Goal: Use online tool/utility

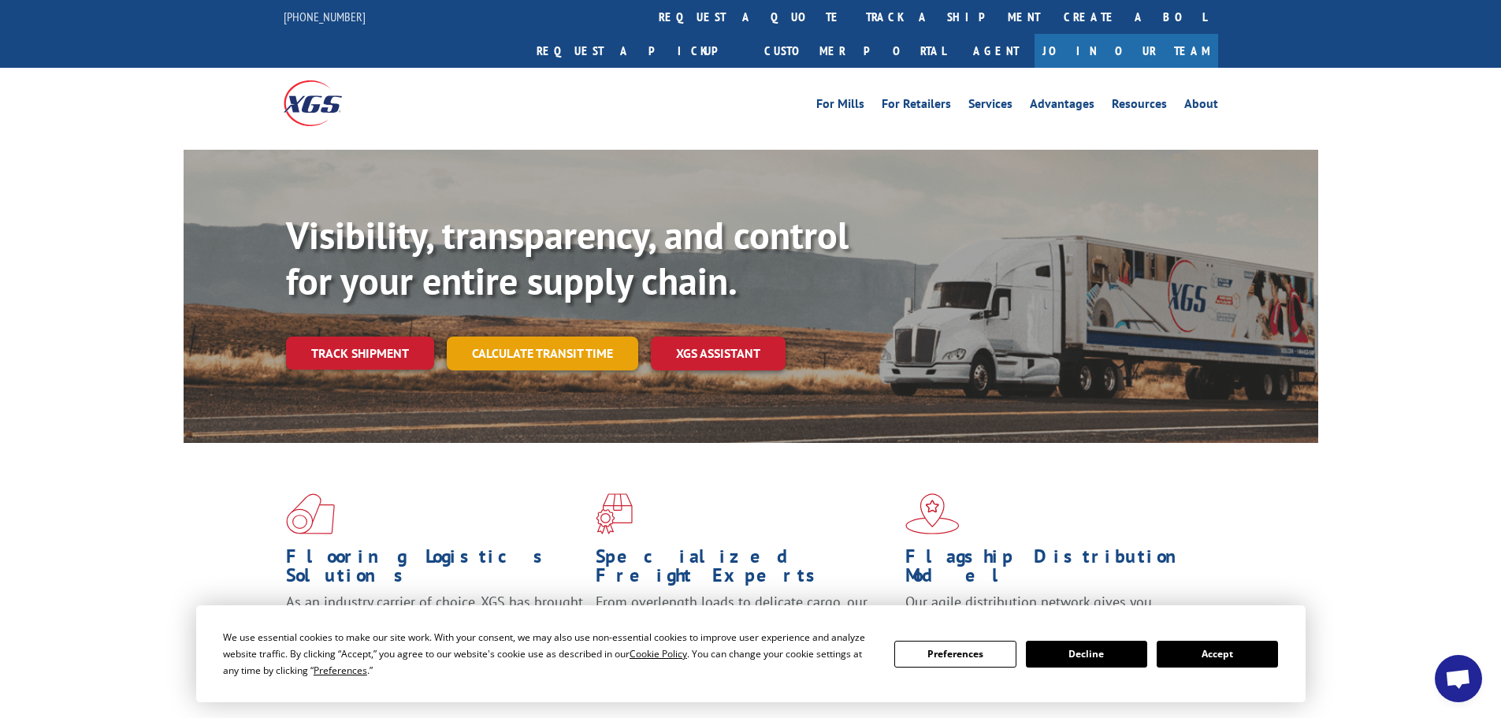
click at [588, 336] on link "Calculate transit time" at bounding box center [542, 353] width 191 height 34
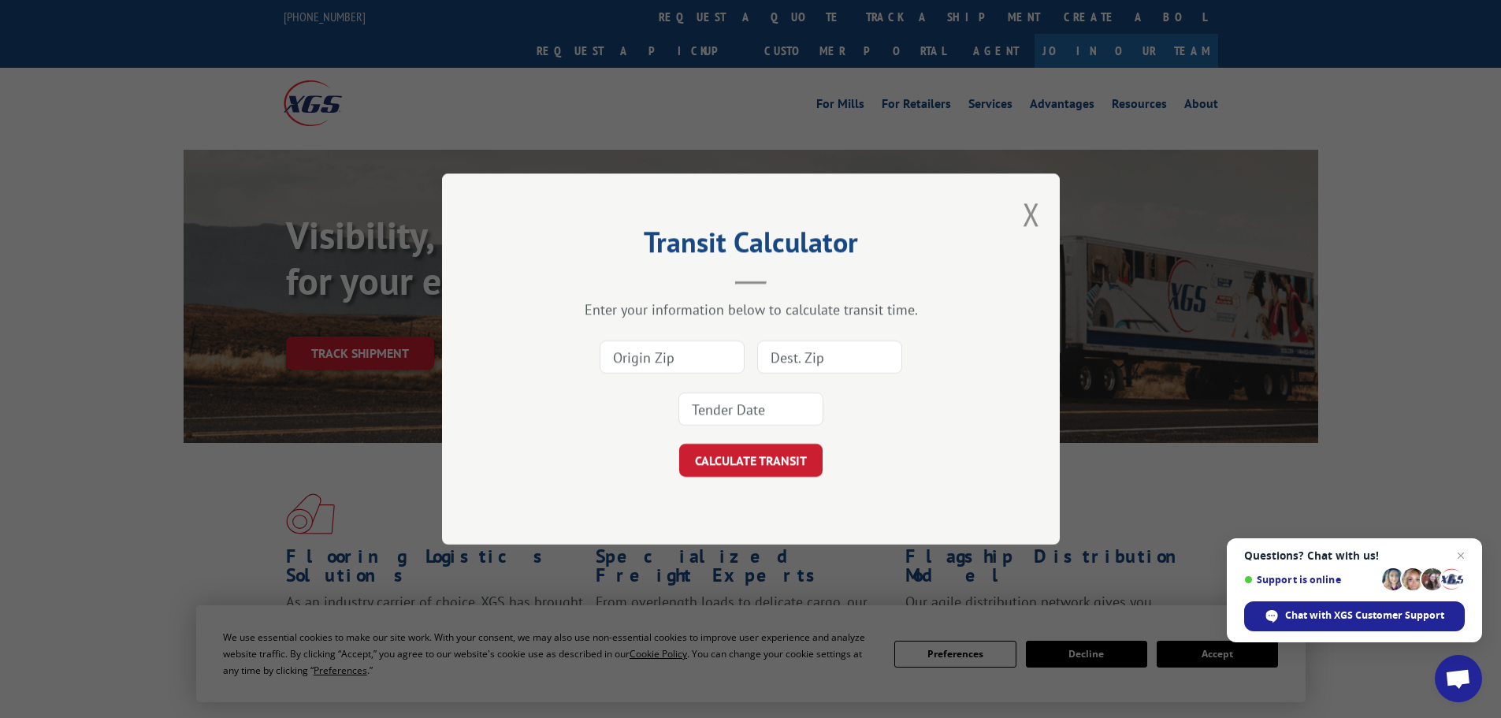
click at [693, 373] on input at bounding box center [672, 356] width 145 height 33
type input "33404"
click at [860, 357] on input at bounding box center [829, 356] width 145 height 33
type input "33407"
click at [749, 468] on button "CALCULATE TRANSIT" at bounding box center [750, 460] width 143 height 33
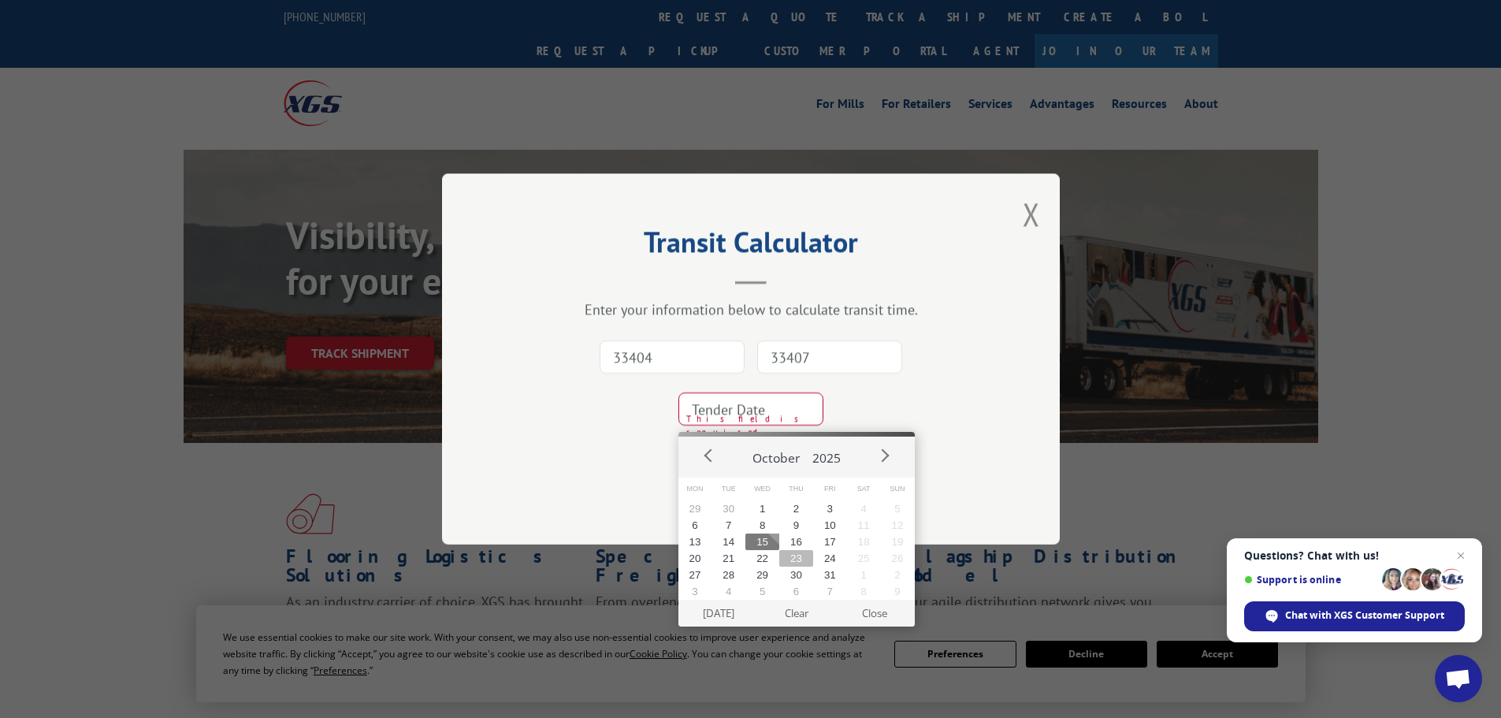
click at [807, 559] on button "23" at bounding box center [796, 558] width 34 height 17
type input "[DATE]"
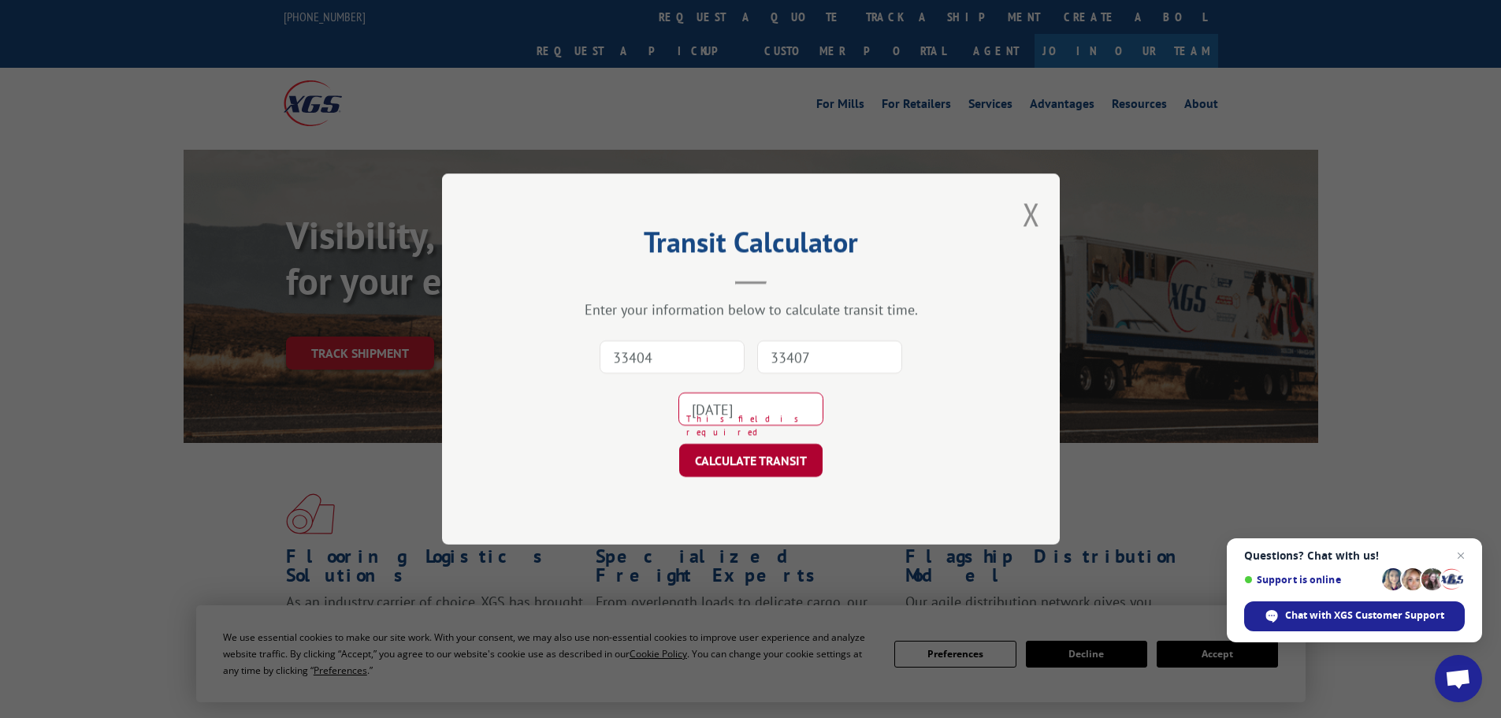
click at [811, 449] on button "CALCULATE TRANSIT" at bounding box center [750, 460] width 143 height 33
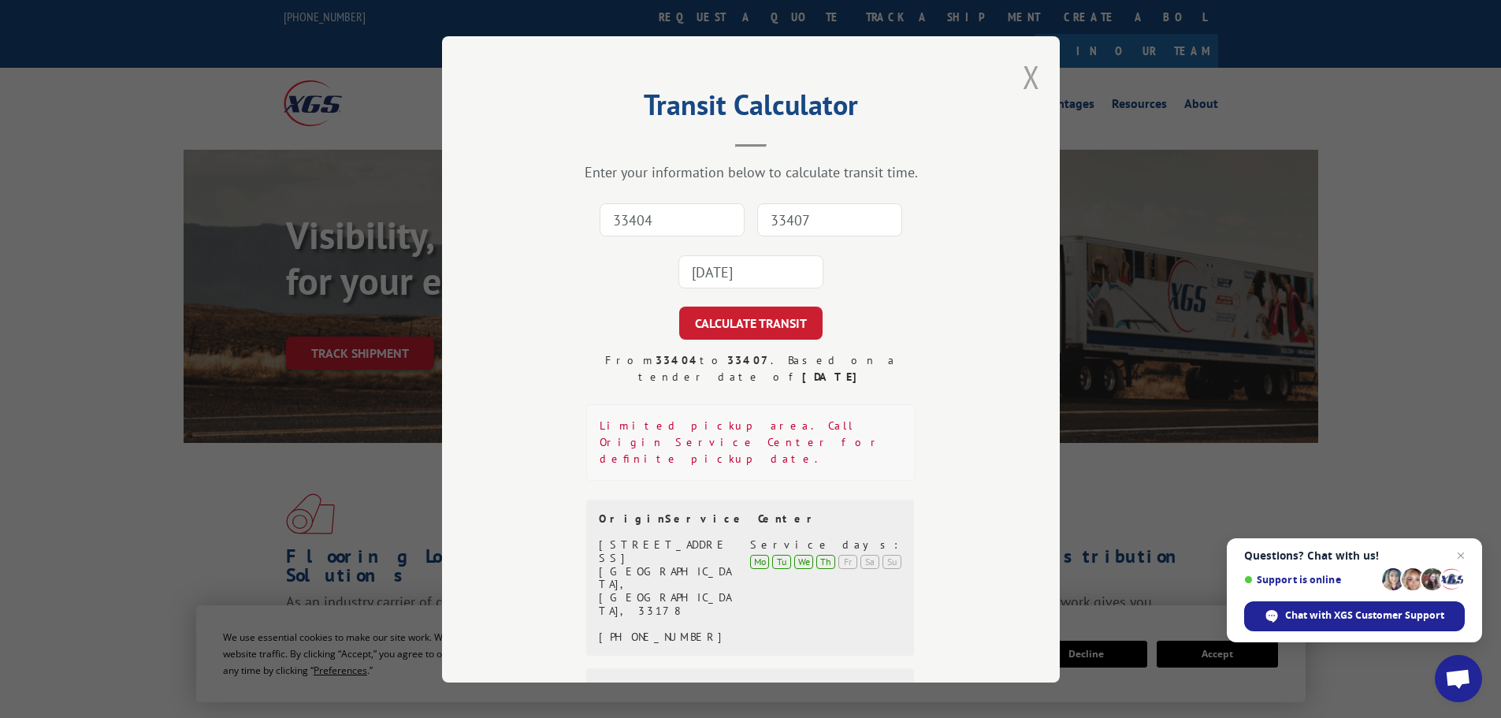
click at [1031, 74] on button "Close modal" at bounding box center [1031, 77] width 17 height 42
